Goal: Communication & Community: Answer question/provide support

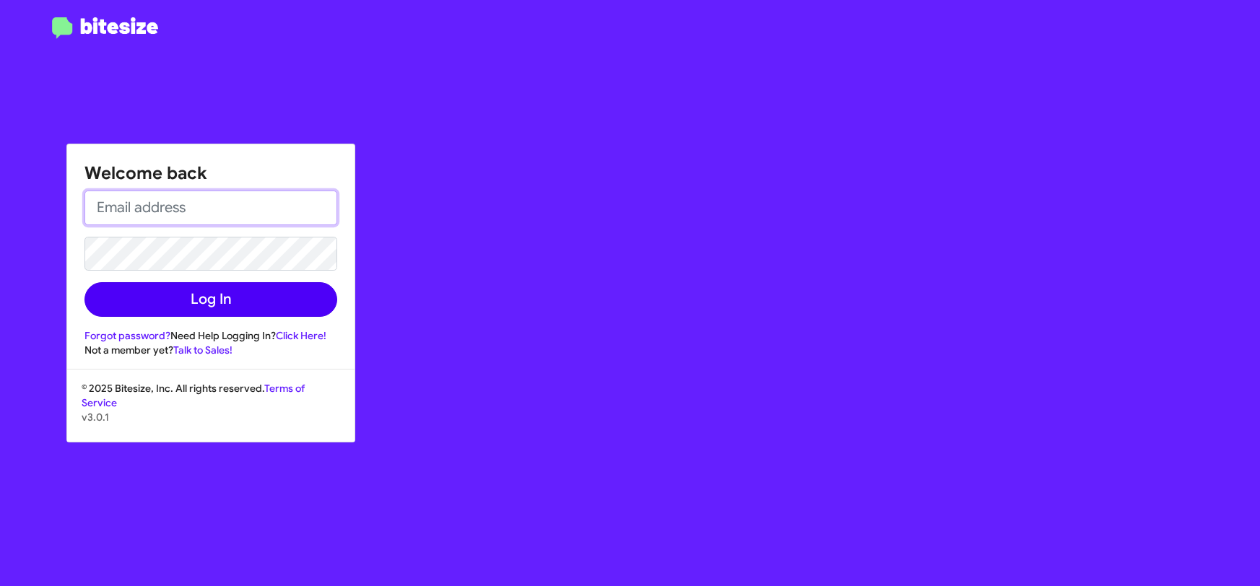
type input "[PERSON_NAME][EMAIL_ADDRESS][DOMAIN_NAME]"
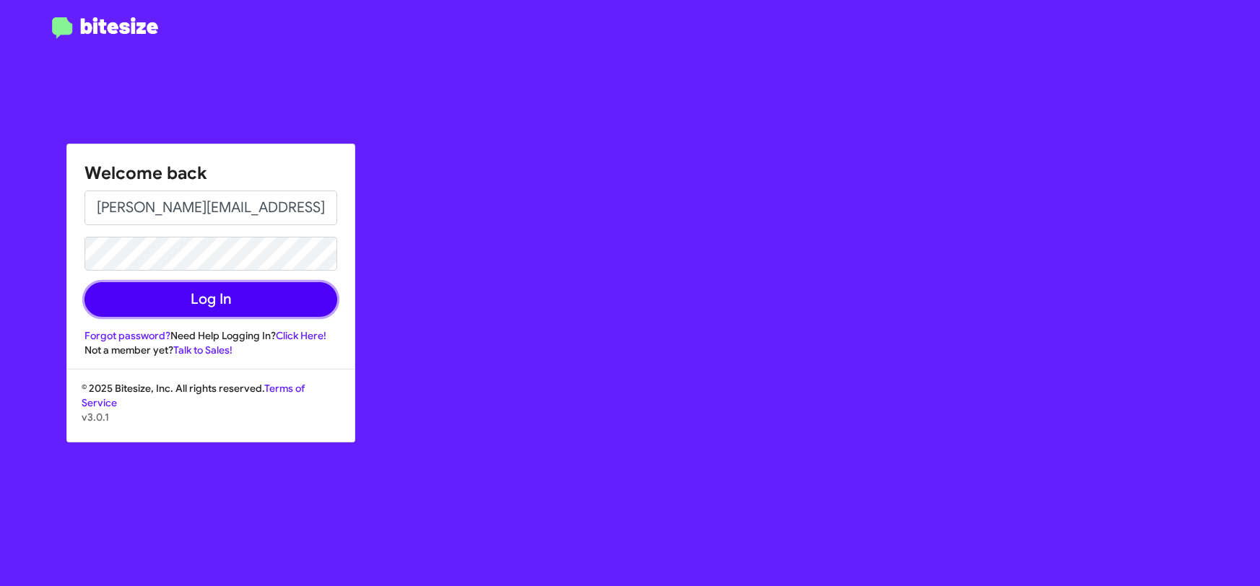
click at [212, 299] on button "Log In" at bounding box center [210, 299] width 253 height 35
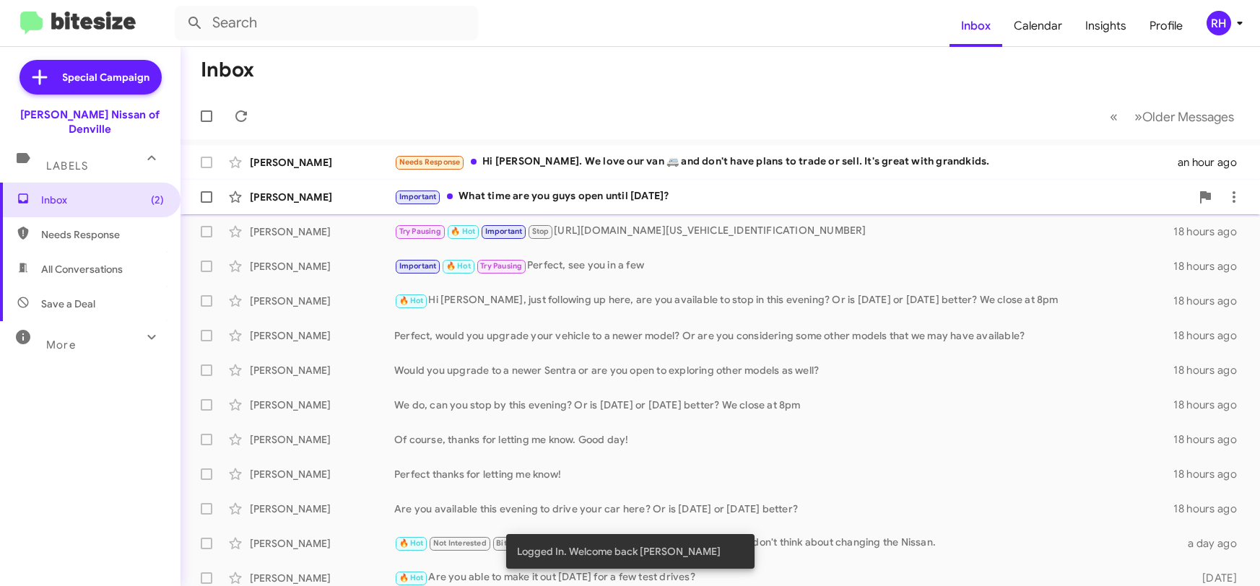
click at [630, 196] on div "Important What time are you guys open until [DATE]?" at bounding box center [792, 196] width 796 height 17
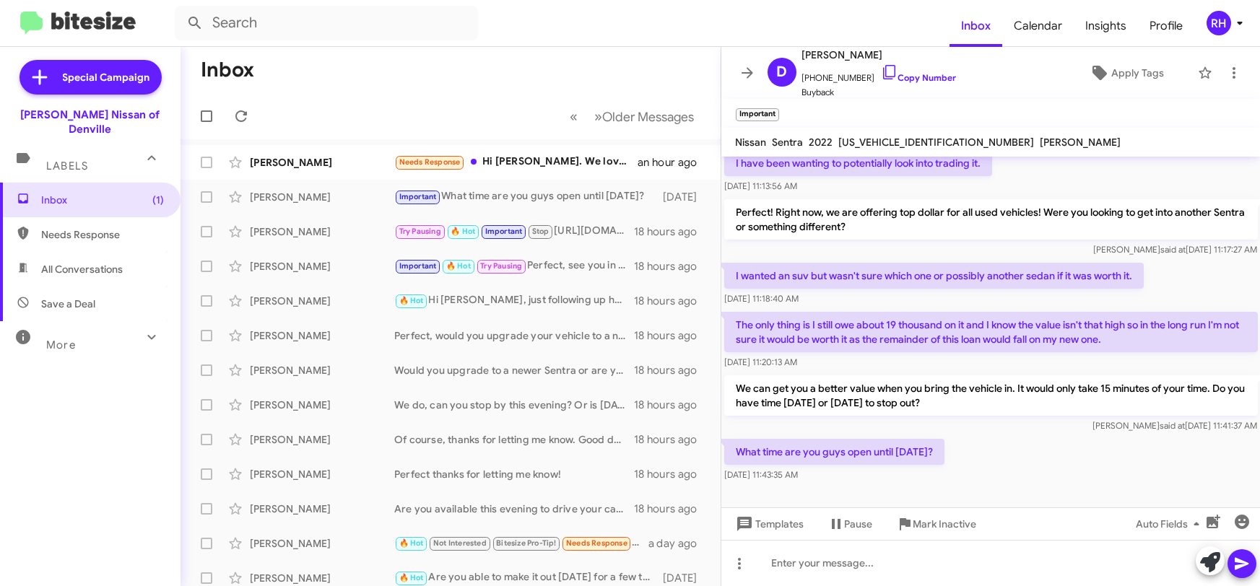
scroll to position [118, 0]
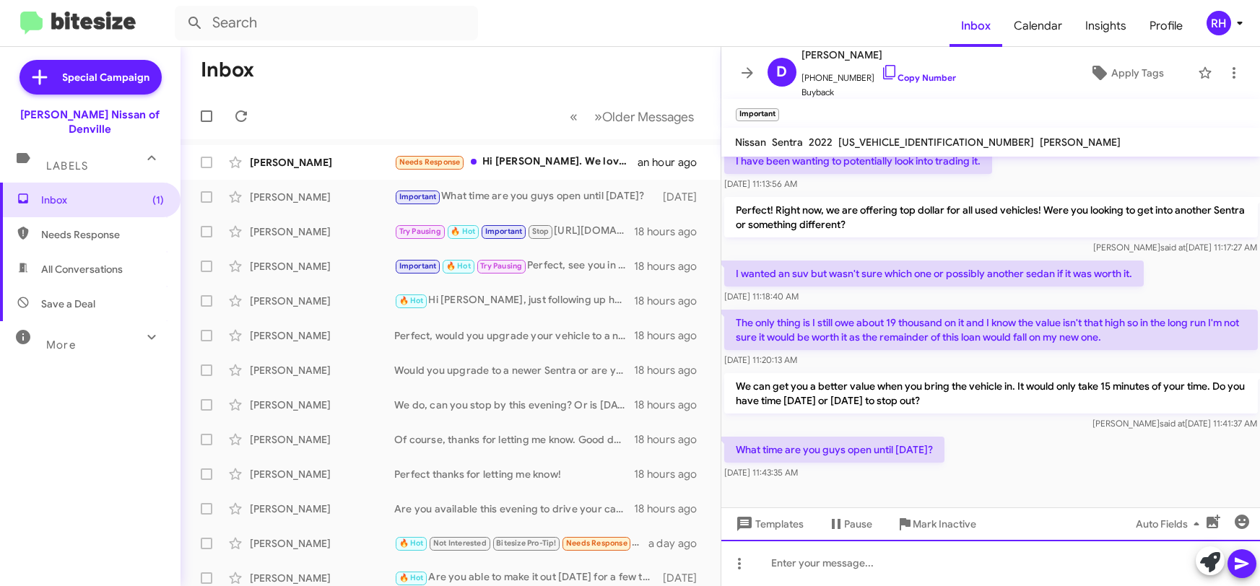
click at [773, 567] on div at bounding box center [990, 563] width 539 height 46
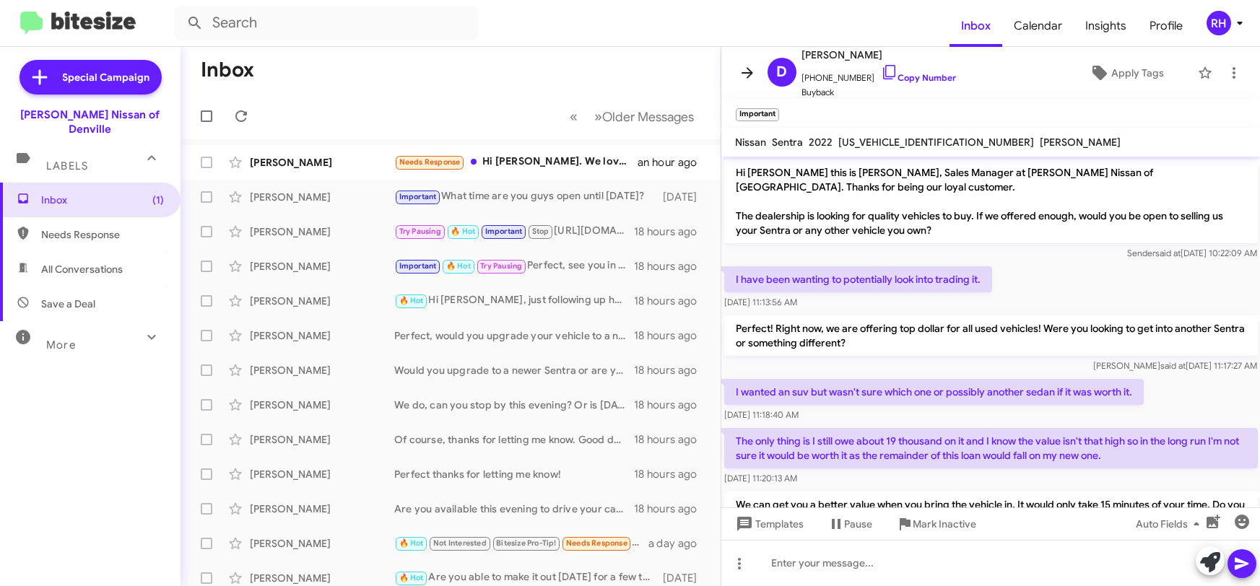
click at [749, 74] on icon at bounding box center [747, 72] width 17 height 17
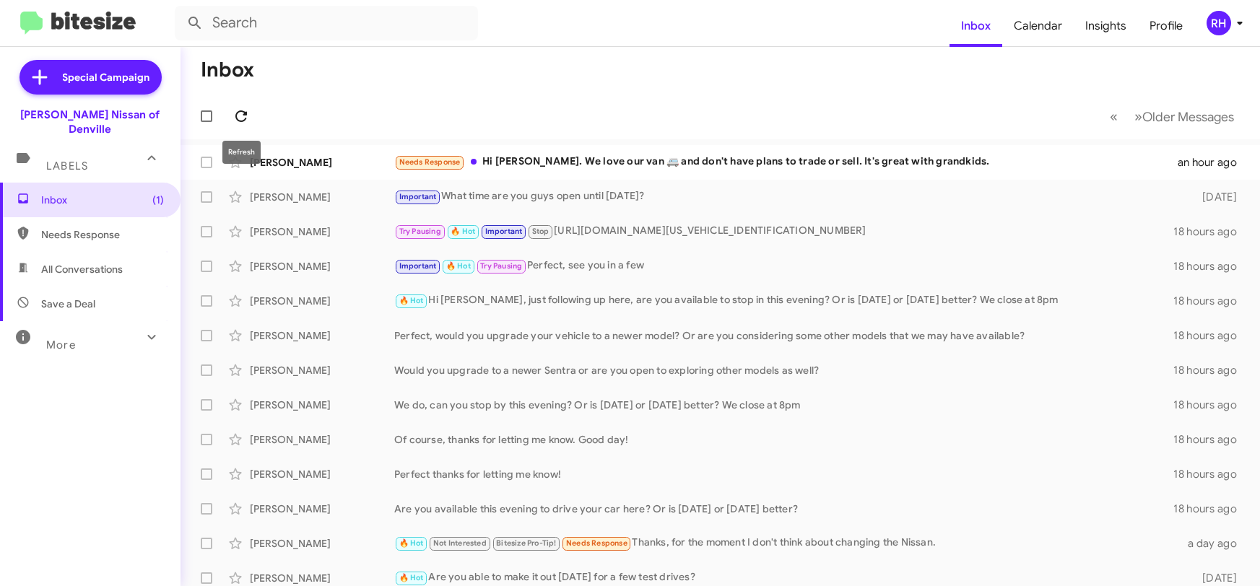
click at [243, 114] on icon at bounding box center [240, 116] width 17 height 17
click at [773, 159] on div "Needs Response Hi [PERSON_NAME]. We love our van 🚐 and don't have plans to trad…" at bounding box center [792, 162] width 796 height 17
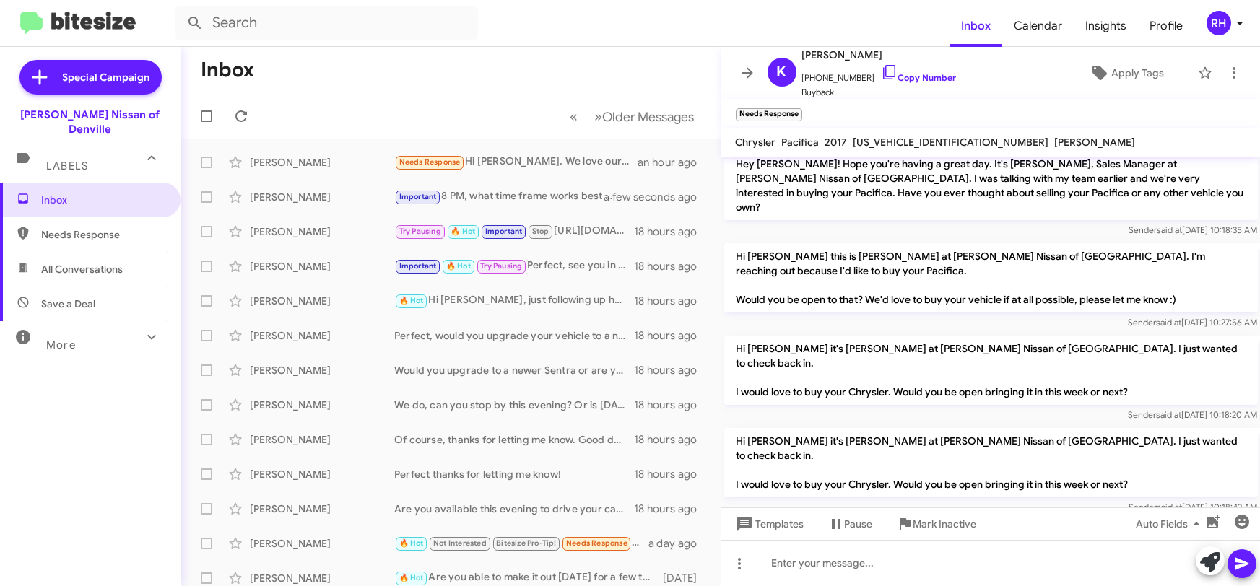
scroll to position [152, 0]
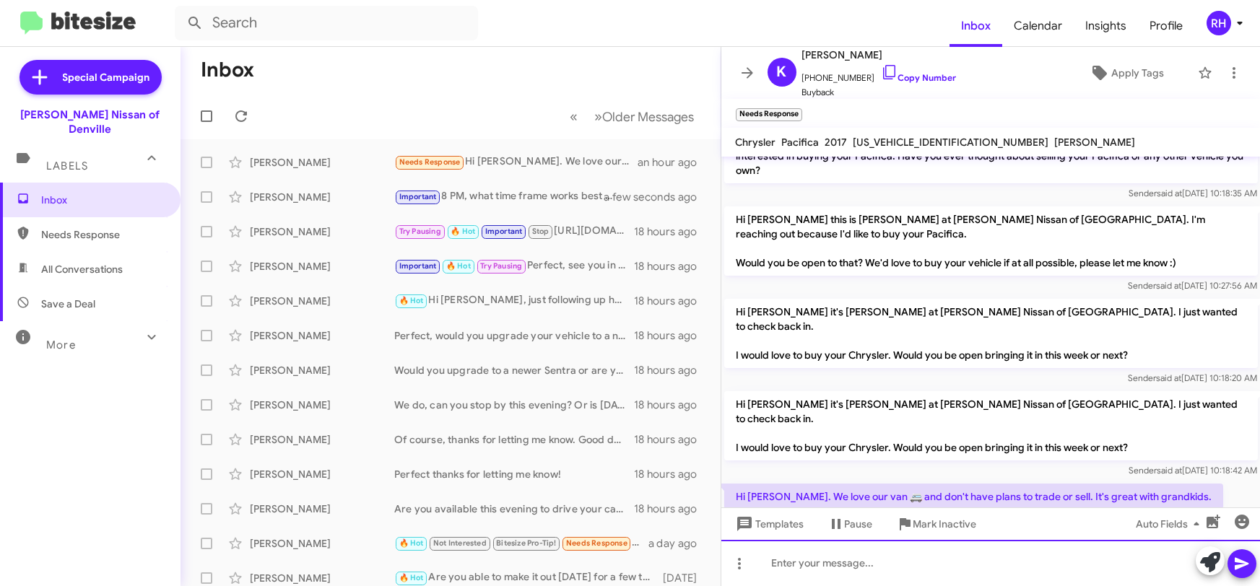
click at [788, 574] on div at bounding box center [990, 563] width 539 height 46
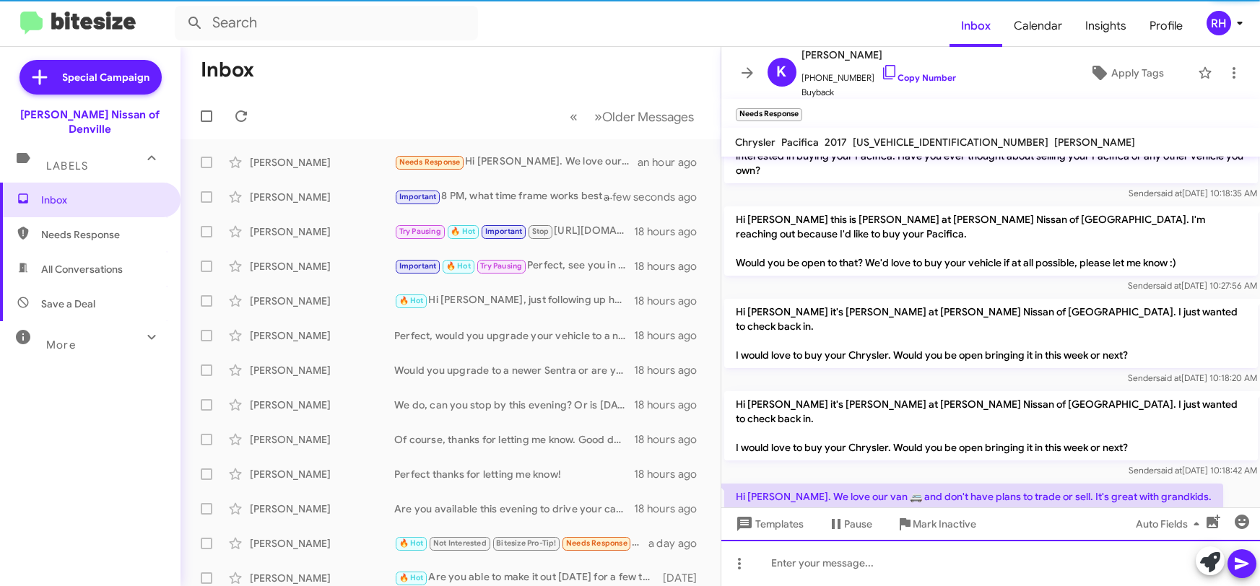
scroll to position [0, 0]
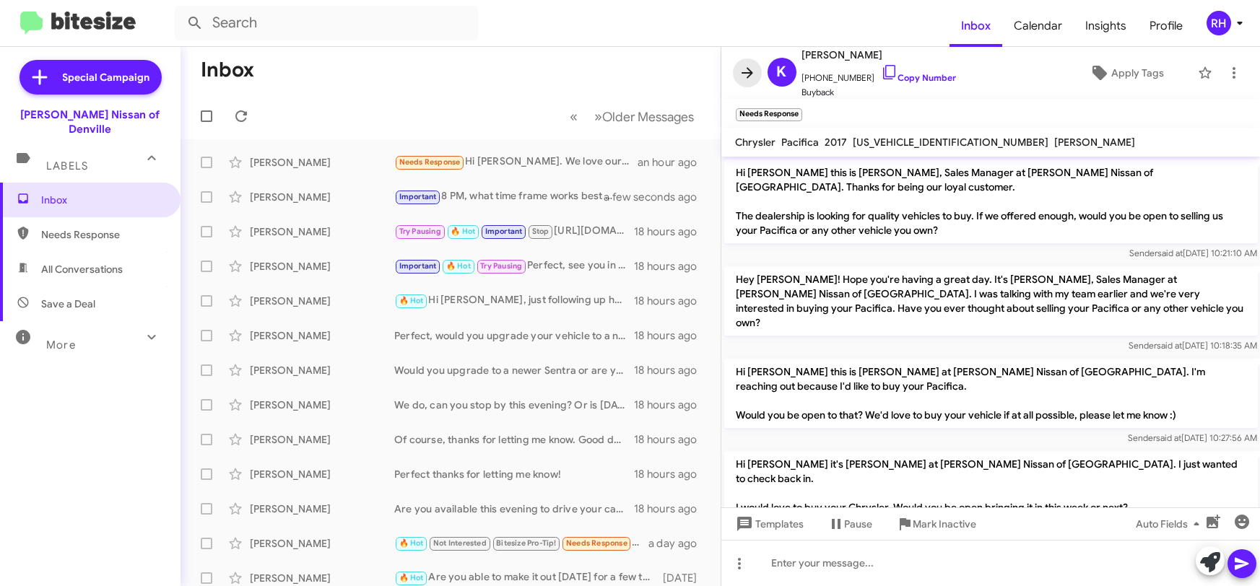
click at [743, 77] on icon at bounding box center [747, 72] width 17 height 17
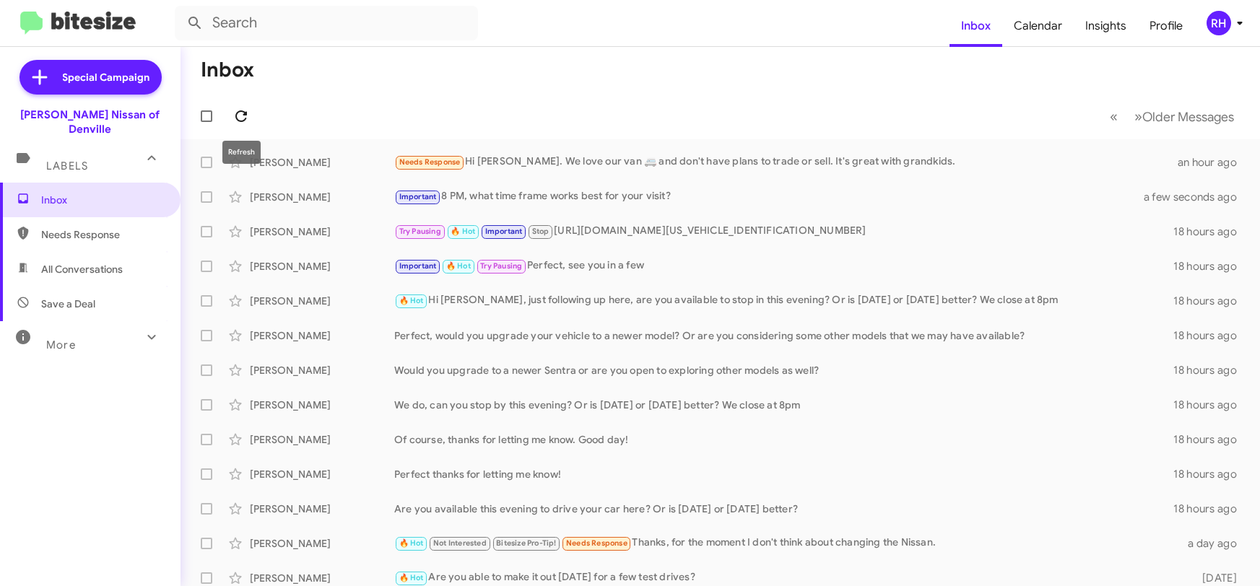
click at [238, 113] on icon at bounding box center [240, 116] width 17 height 17
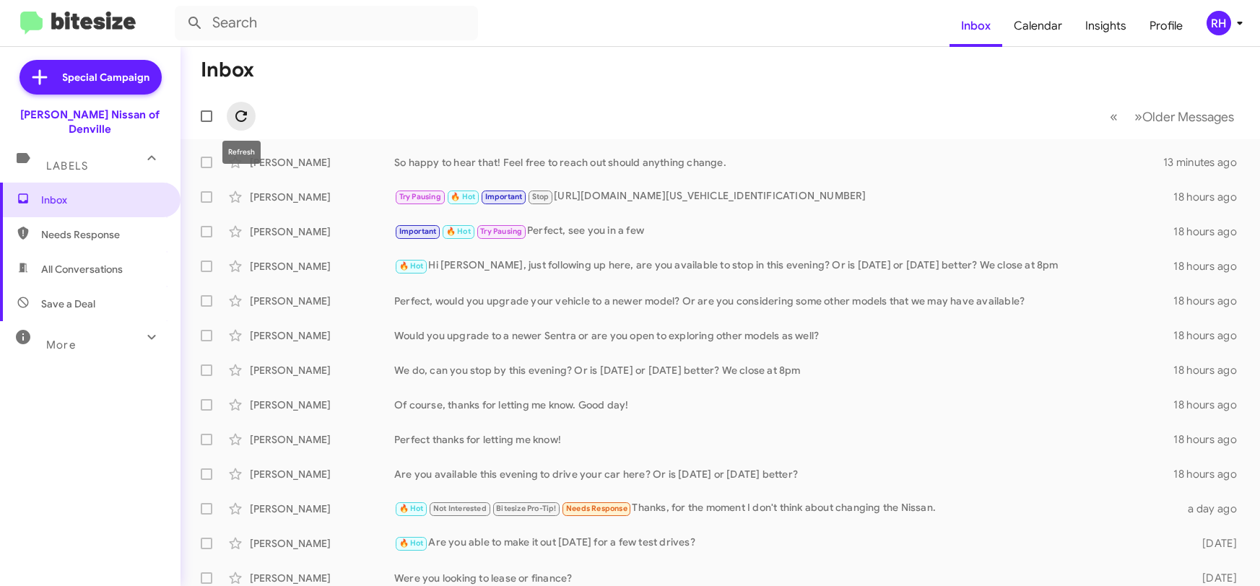
click at [241, 115] on icon at bounding box center [240, 116] width 17 height 17
click at [244, 114] on icon at bounding box center [241, 116] width 12 height 12
click at [248, 113] on icon at bounding box center [240, 116] width 17 height 17
click at [246, 115] on icon at bounding box center [241, 116] width 12 height 12
click at [255, 117] on span at bounding box center [241, 116] width 29 height 17
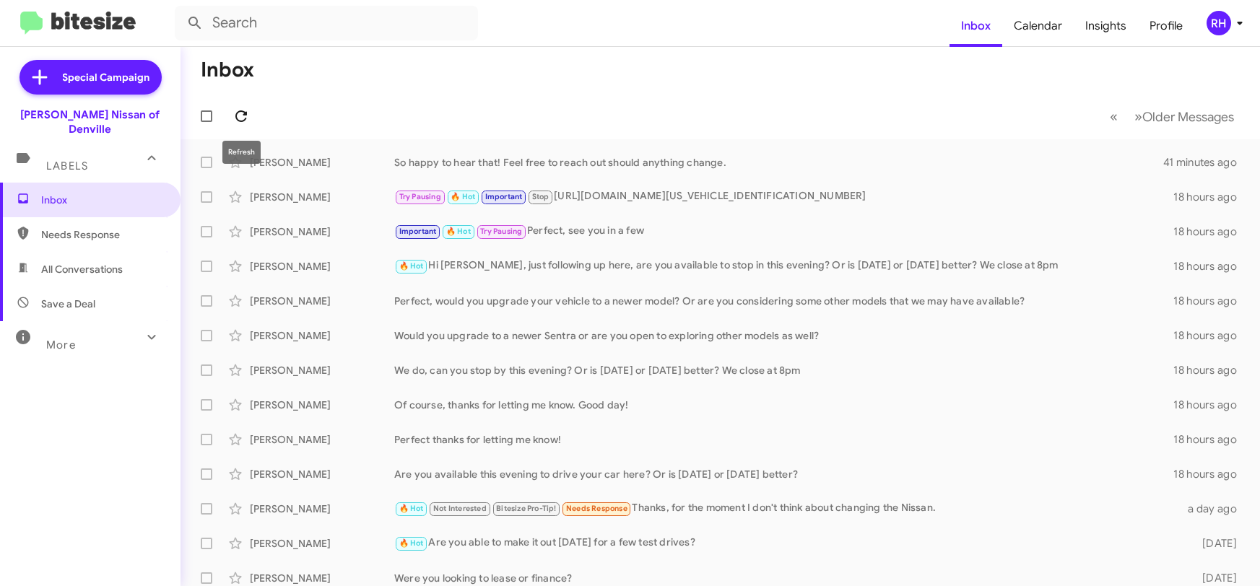
click at [244, 115] on icon at bounding box center [241, 116] width 12 height 12
click at [247, 119] on icon at bounding box center [240, 116] width 17 height 17
click at [240, 117] on icon at bounding box center [240, 116] width 17 height 17
click at [244, 117] on icon at bounding box center [240, 116] width 17 height 17
click at [243, 113] on icon at bounding box center [240, 116] width 17 height 17
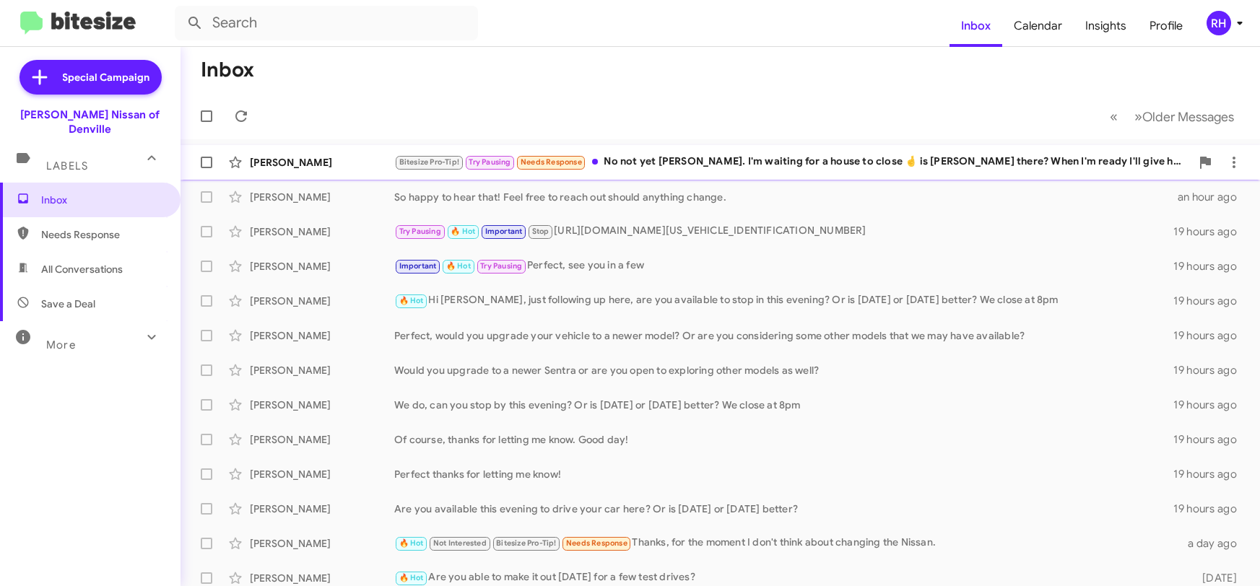
click at [770, 165] on div "Bitesize Pro-Tip! Try Pausing Needs Response No not yet [PERSON_NAME]. I'm wait…" at bounding box center [792, 162] width 796 height 17
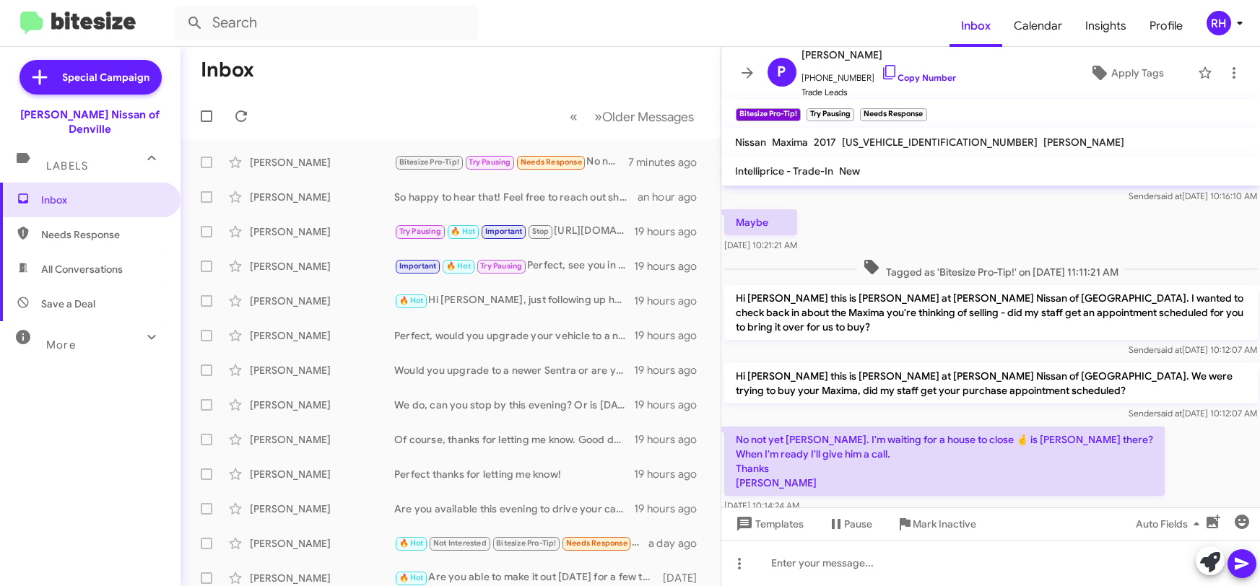
scroll to position [58, 0]
click at [787, 575] on div at bounding box center [990, 563] width 539 height 46
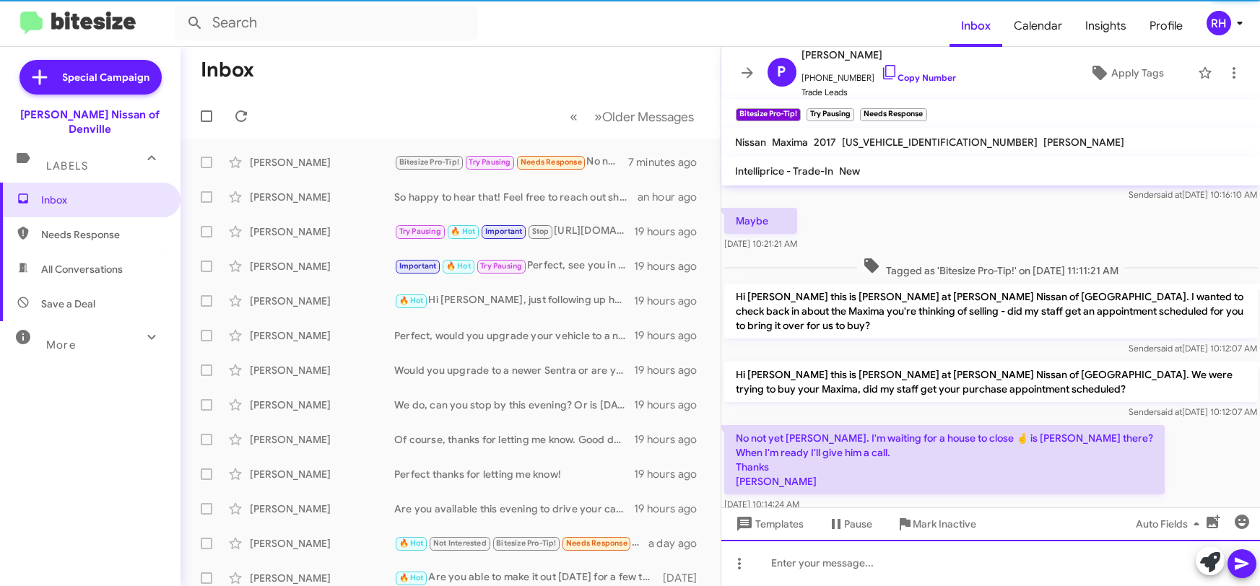
scroll to position [110, 0]
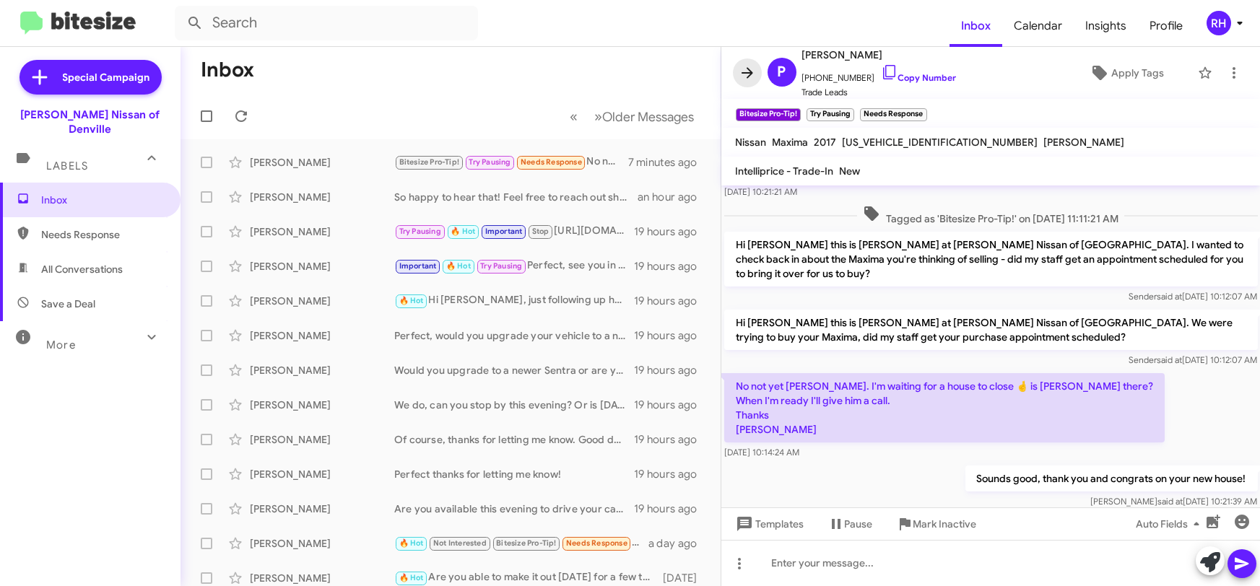
click at [747, 76] on icon at bounding box center [747, 72] width 17 height 17
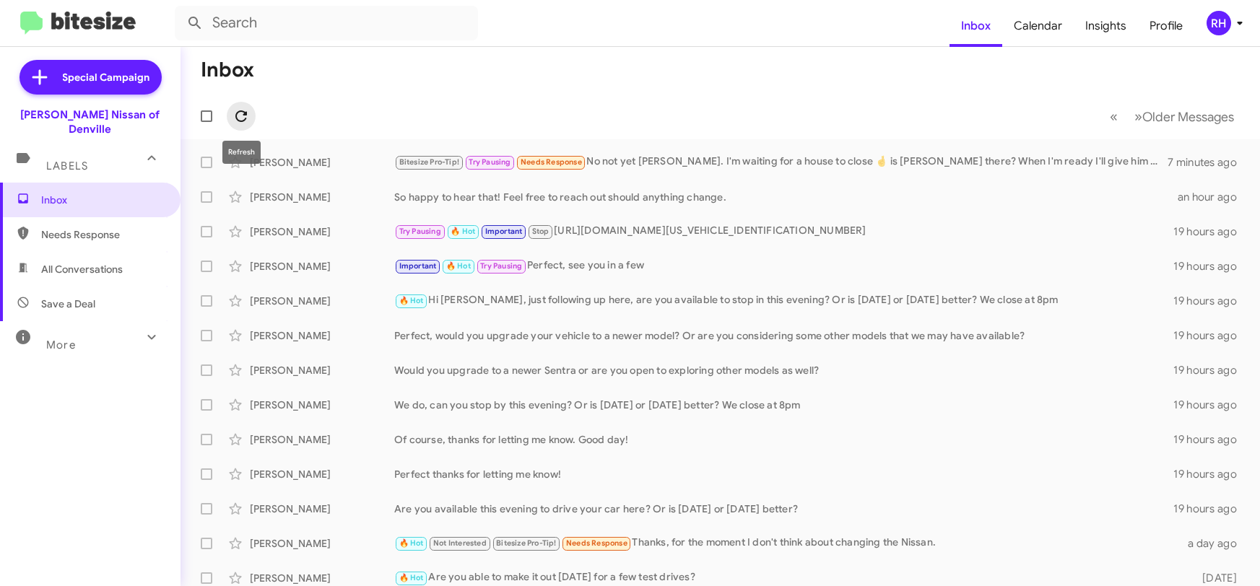
click at [248, 109] on icon at bounding box center [240, 116] width 17 height 17
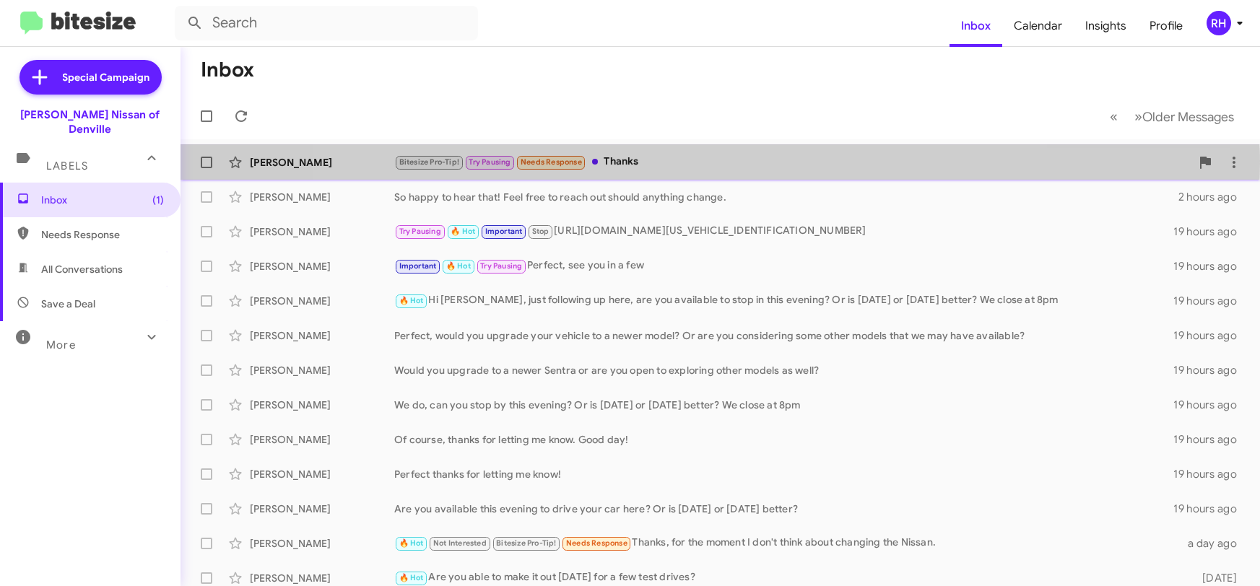
click at [695, 162] on div "Bitesize Pro-Tip! Try Pausing Needs Response Thanks" at bounding box center [792, 162] width 796 height 17
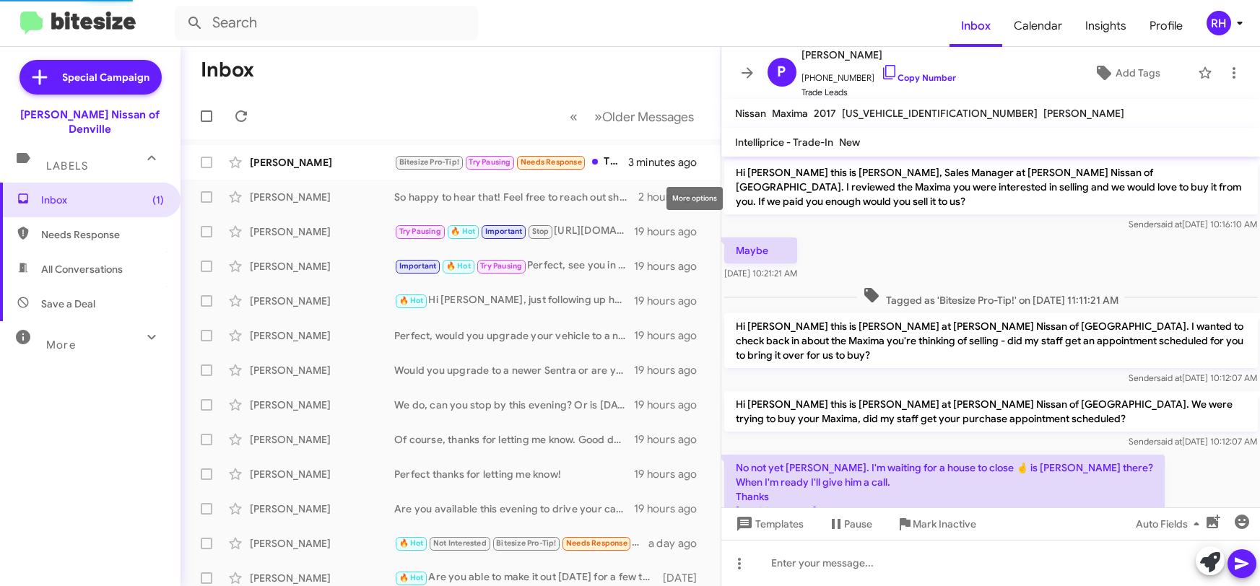
scroll to position [135, 0]
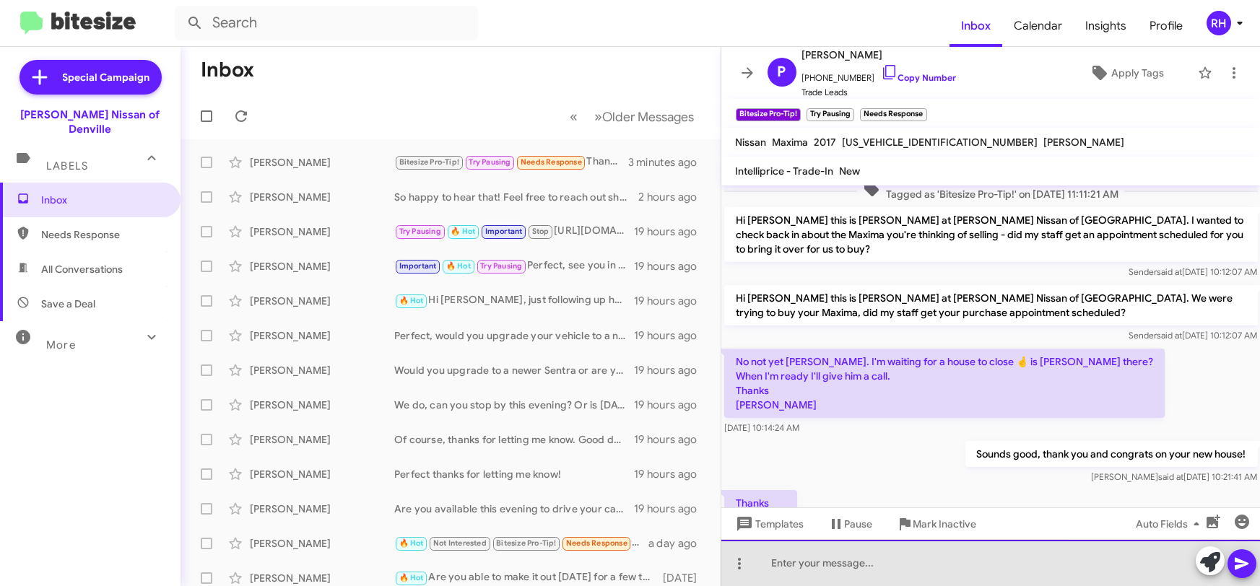
click at [796, 564] on div at bounding box center [990, 563] width 539 height 46
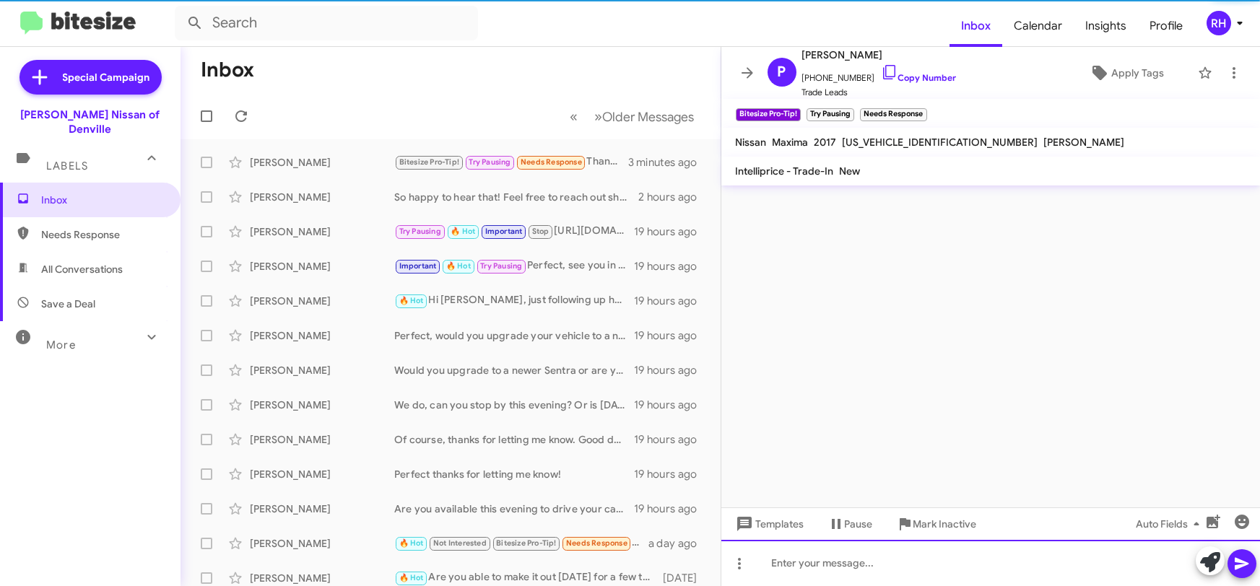
scroll to position [0, 0]
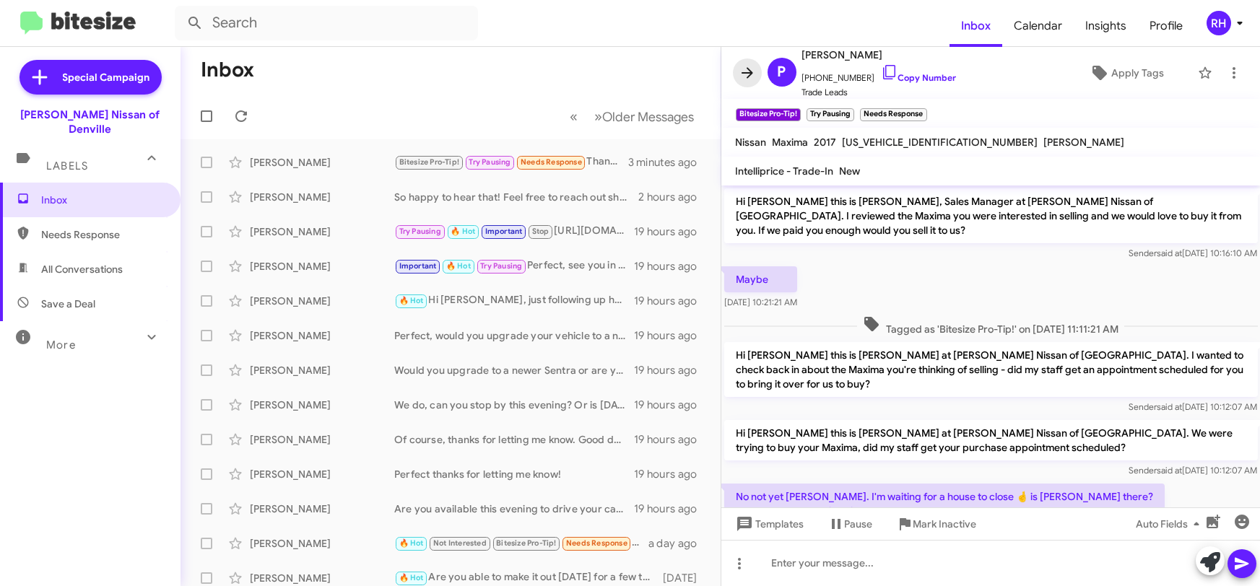
click at [739, 71] on icon at bounding box center [747, 72] width 17 height 17
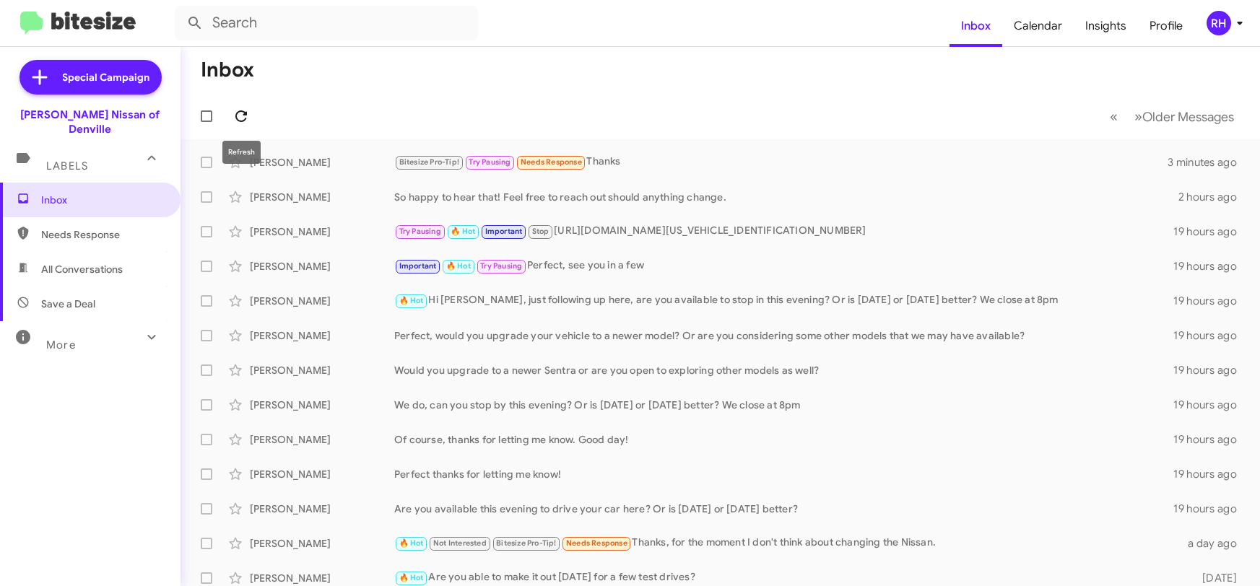
click at [250, 120] on span at bounding box center [241, 116] width 29 height 17
